Goal: Submit feedback/report problem

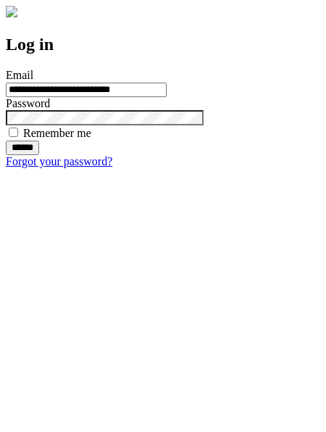
type input "**********"
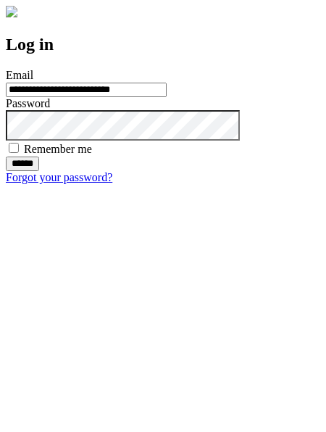
click at [39, 171] on input "******" at bounding box center [22, 163] width 33 height 14
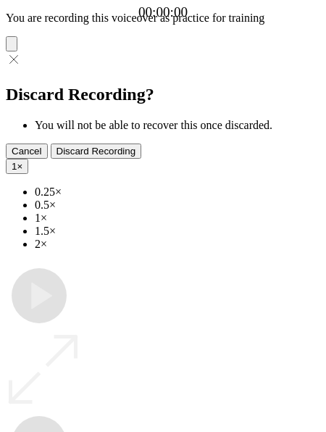
type input "**********"
